Goal: Check status

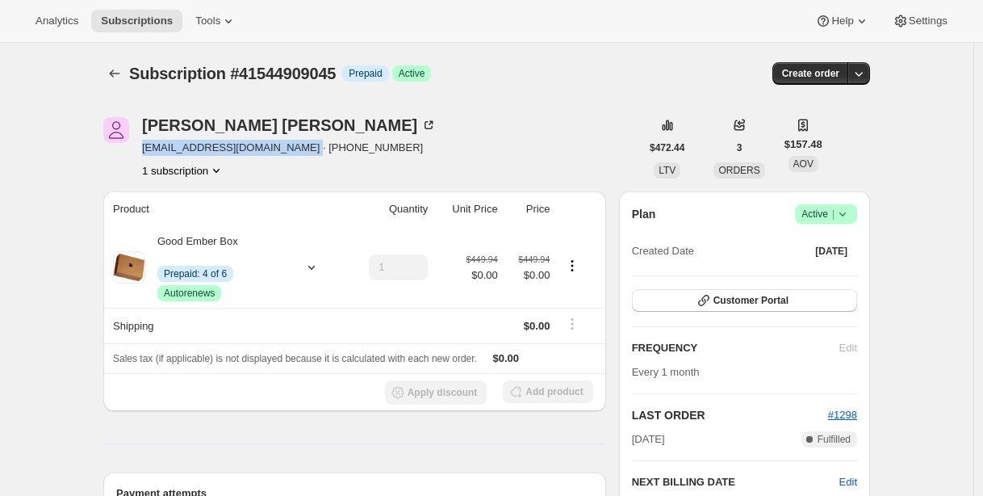
drag, startPoint x: 148, startPoint y: 149, endPoint x: 305, endPoint y: 149, distance: 157.4
click at [305, 149] on span "[EMAIL_ADDRESS][DOMAIN_NAME] · [PHONE_NUMBER]" at bounding box center [289, 148] width 295 height 16
copy span "[EMAIL_ADDRESS][DOMAIN_NAME]"
click at [114, 69] on icon "Subscriptions" at bounding box center [115, 73] width 16 height 16
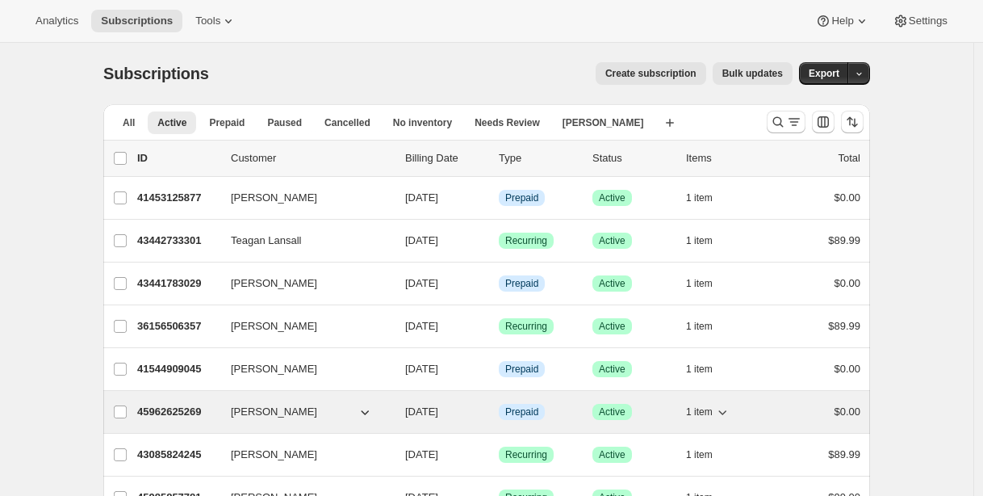
click at [165, 413] on p "45962625269" at bounding box center [177, 412] width 81 height 16
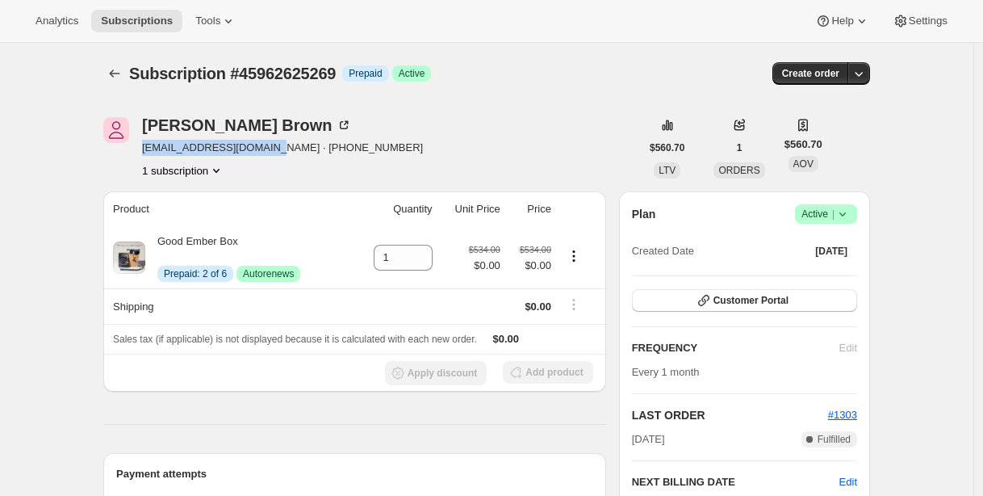
drag, startPoint x: 146, startPoint y: 145, endPoint x: 279, endPoint y: 148, distance: 133.2
click at [279, 148] on span "[EMAIL_ADDRESS][DOMAIN_NAME] · [PHONE_NUMBER]" at bounding box center [282, 148] width 281 height 16
copy span "[EMAIL_ADDRESS][DOMAIN_NAME]"
